Goal: Information Seeking & Learning: Learn about a topic

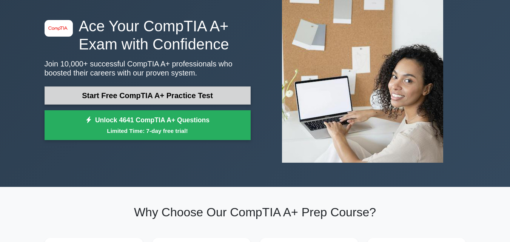
scroll to position [52, 0]
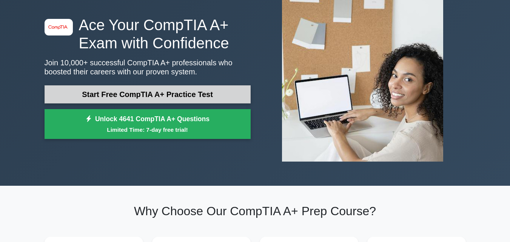
click at [192, 91] on link "Start Free CompTIA A+ Practice Test" at bounding box center [148, 94] width 206 height 18
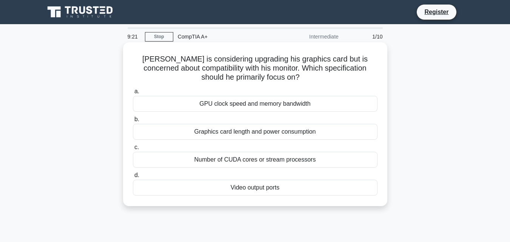
click at [221, 133] on div "Graphics card length and power consumption" at bounding box center [255, 132] width 245 height 16
click at [133, 122] on input "b. Graphics card length and power consumption" at bounding box center [133, 119] width 0 height 5
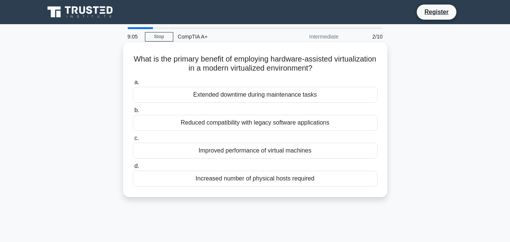
click at [232, 124] on div "Reduced compatibility with legacy software applications" at bounding box center [255, 123] width 245 height 16
click at [133, 113] on input "b. Reduced compatibility with legacy software applications" at bounding box center [133, 110] width 0 height 5
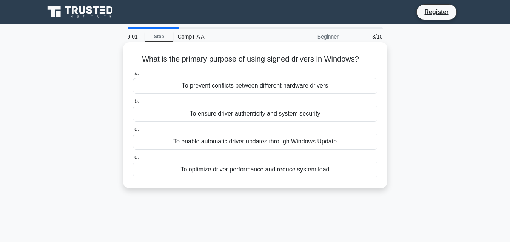
click at [226, 83] on div "To prevent conflicts between different hardware drivers" at bounding box center [255, 86] width 245 height 16
click at [133, 76] on input "a. To prevent conflicts between different hardware drivers" at bounding box center [133, 73] width 0 height 5
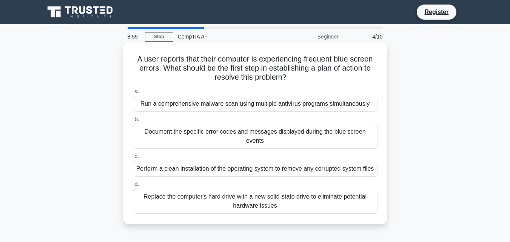
click at [204, 131] on div "Document the specific error codes and messages displayed during the blue screen…" at bounding box center [255, 136] width 245 height 25
click at [133, 122] on input "b. Document the specific error codes and messages displayed during the blue scr…" at bounding box center [133, 119] width 0 height 5
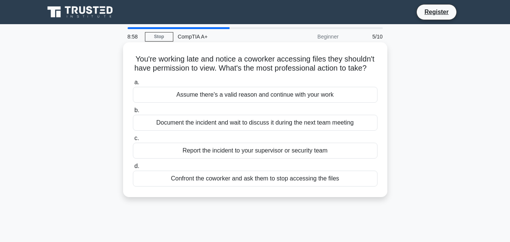
click at [208, 103] on div "Assume there's a valid reason and continue with your work" at bounding box center [255, 95] width 245 height 16
click at [133, 85] on input "a. Assume there's a valid reason and continue with your work" at bounding box center [133, 82] width 0 height 5
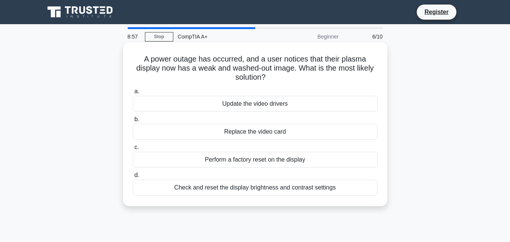
click at [206, 129] on div "Replace the video card" at bounding box center [255, 132] width 245 height 16
click at [133, 122] on input "b. Replace the video card" at bounding box center [133, 119] width 0 height 5
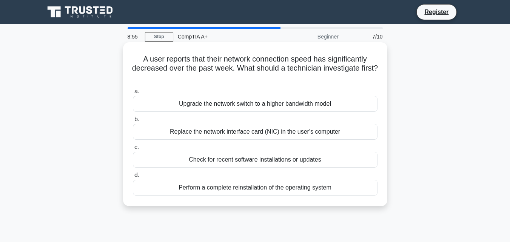
click at [212, 99] on div "Upgrade the network switch to a higher bandwidth model" at bounding box center [255, 104] width 245 height 16
click at [133, 94] on input "a. Upgrade the network switch to a higher bandwidth model" at bounding box center [133, 91] width 0 height 5
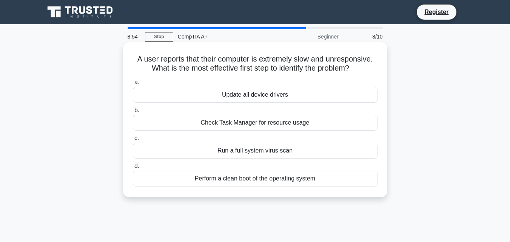
click at [209, 131] on div "Check Task Manager for resource usage" at bounding box center [255, 123] width 245 height 16
click at [133, 113] on input "b. Check Task Manager for resource usage" at bounding box center [133, 110] width 0 height 5
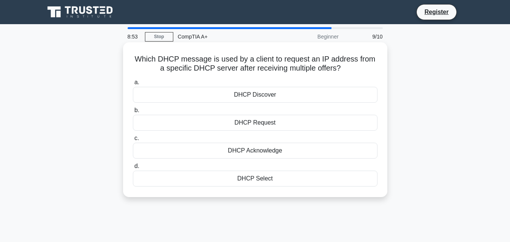
click at [222, 97] on div "DHCP Discover" at bounding box center [255, 95] width 245 height 16
click at [133, 85] on input "a. DHCP Discover" at bounding box center [133, 82] width 0 height 5
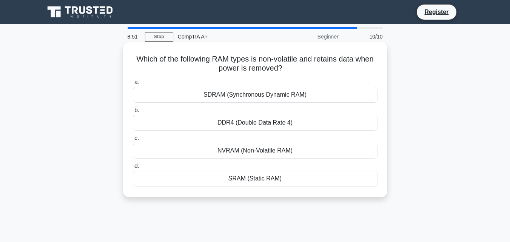
click at [215, 126] on div "DDR4 (Double Data Rate 4)" at bounding box center [255, 123] width 245 height 16
click at [133, 113] on input "b. DDR4 (Double Data Rate 4)" at bounding box center [133, 110] width 0 height 5
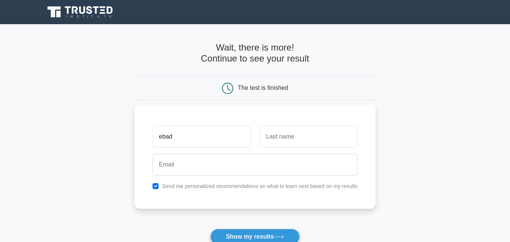
type input "ebad"
click at [289, 136] on input "text" at bounding box center [309, 137] width 98 height 22
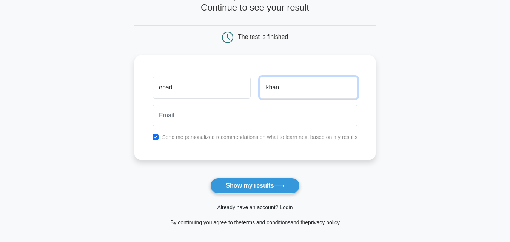
scroll to position [52, 0]
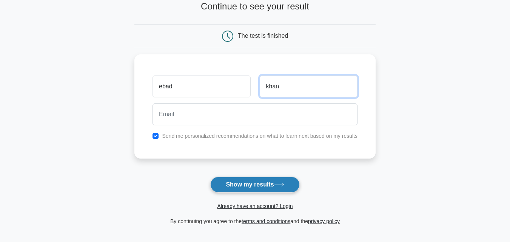
type input "khan"
click at [243, 181] on button "Show my results" at bounding box center [254, 185] width 89 height 16
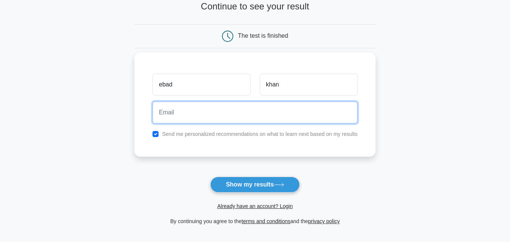
click at [204, 114] on input "email" at bounding box center [255, 113] width 205 height 22
type input "[EMAIL_ADDRESS][DOMAIN_NAME]"
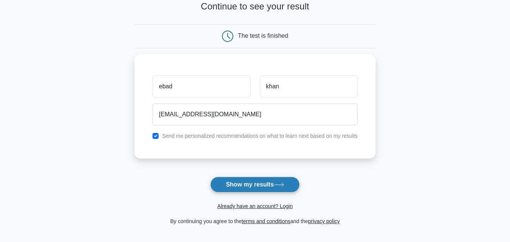
click at [234, 180] on button "Show my results" at bounding box center [254, 185] width 89 height 16
